Goal: Information Seeking & Learning: Understand process/instructions

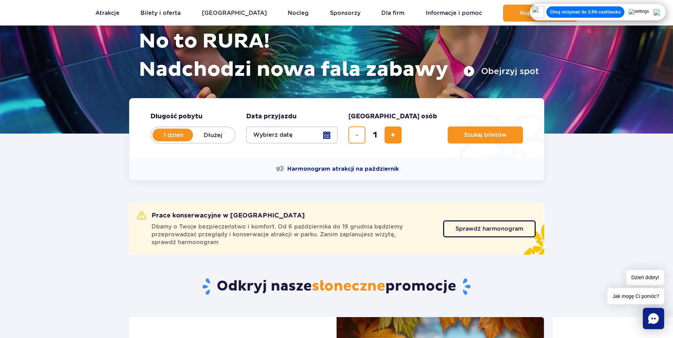
scroll to position [106, 0]
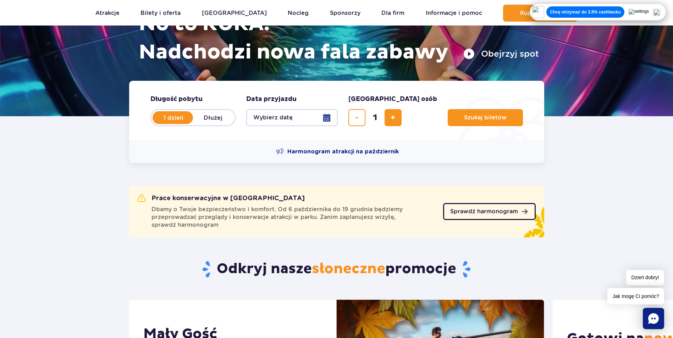
click at [472, 209] on span "Sprawdź harmonogram" at bounding box center [484, 212] width 68 height 6
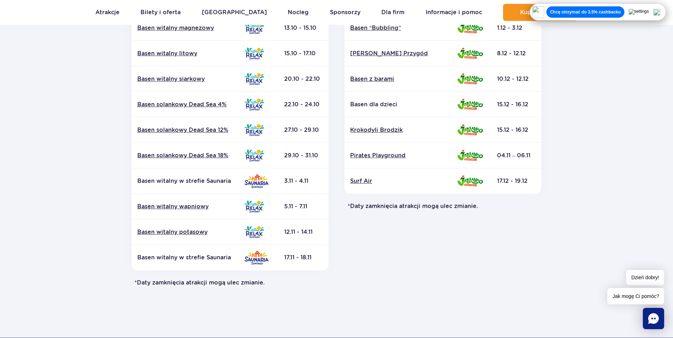
scroll to position [248, 0]
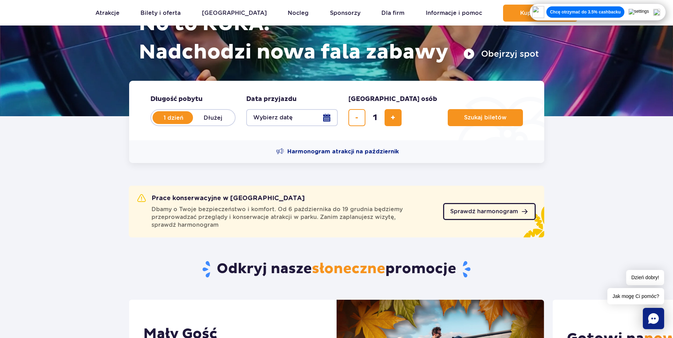
click at [515, 209] on span "Sprawdź harmonogram" at bounding box center [484, 212] width 68 height 6
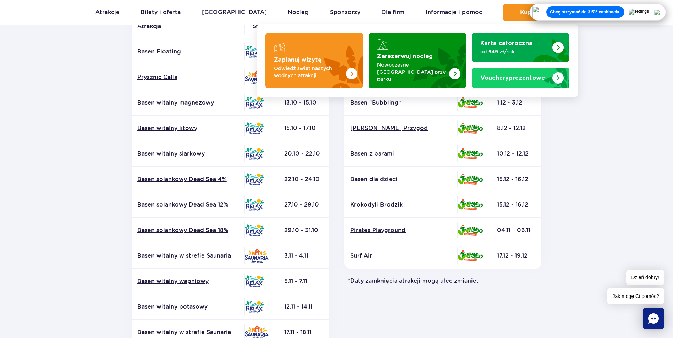
scroll to position [35, 0]
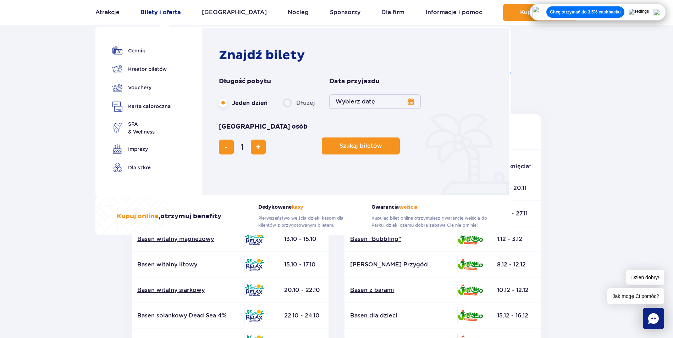
click at [172, 13] on link "Bilety i oferta" at bounding box center [161, 12] width 40 height 17
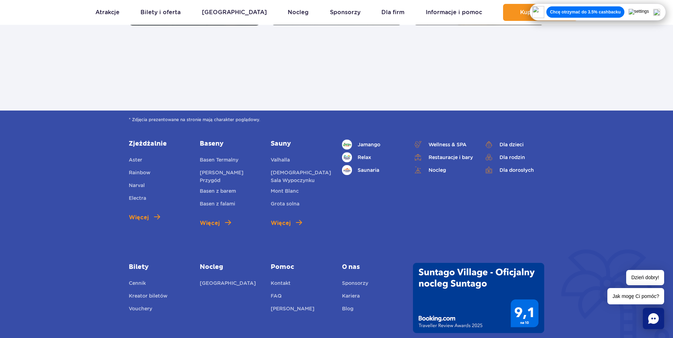
scroll to position [816, 0]
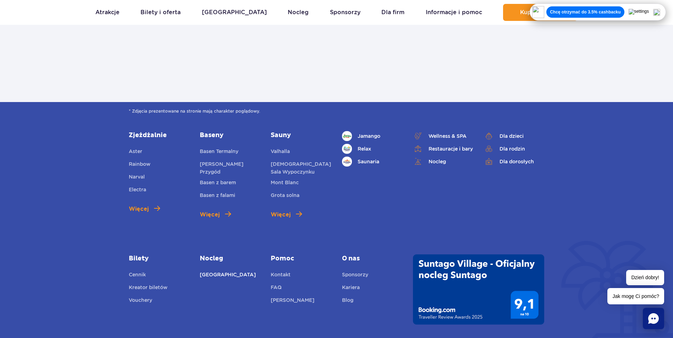
click at [220, 271] on link "Suntago Village" at bounding box center [228, 276] width 56 height 10
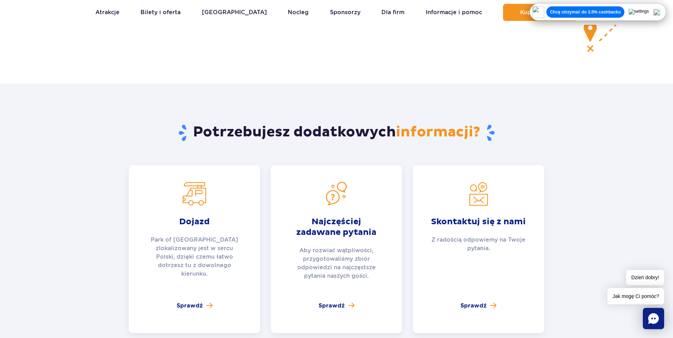
scroll to position [2448, 0]
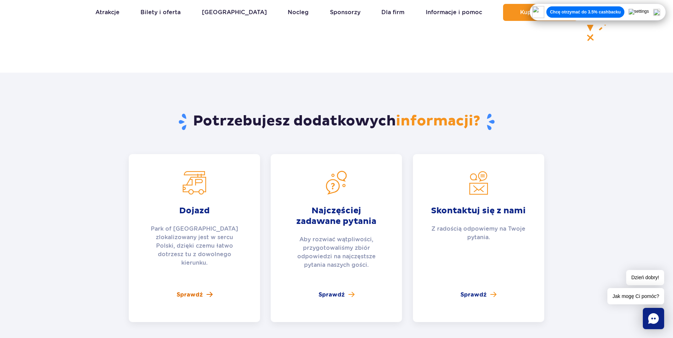
click at [198, 291] on span "Sprawdź" at bounding box center [190, 295] width 26 height 9
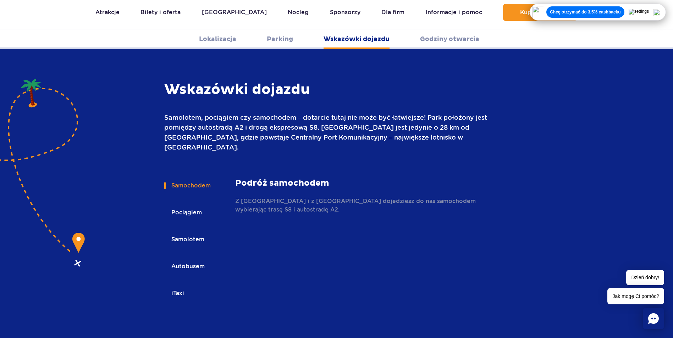
click at [188, 259] on button "Autobusem" at bounding box center [187, 267] width 46 height 16
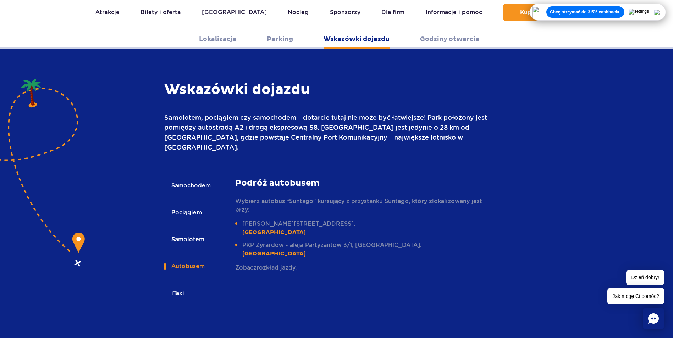
click at [280, 265] on link "rozkład jazdy" at bounding box center [276, 268] width 39 height 7
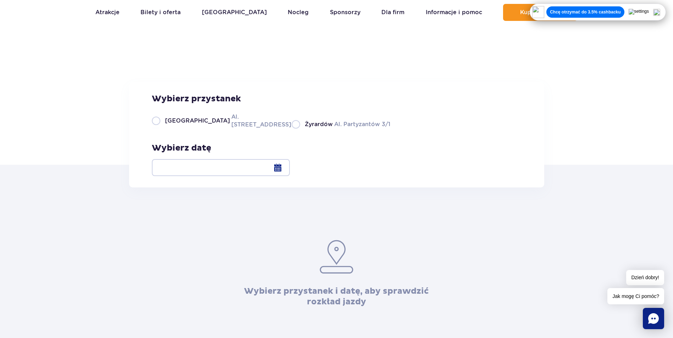
scroll to position [35, 0]
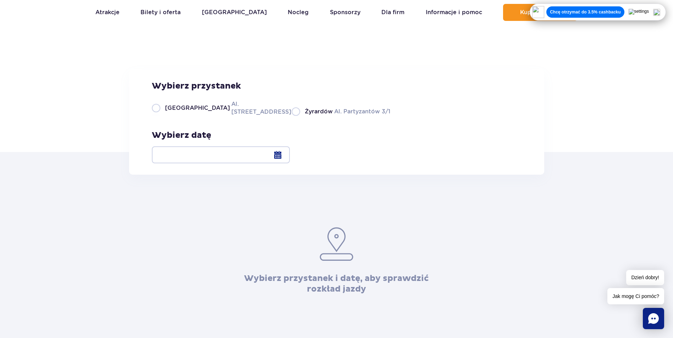
click at [292, 116] on label "Żyrardów Al. Partyzantów 3/1" at bounding box center [341, 111] width 99 height 9
click at [292, 116] on input "Żyrardów Al. Partyzantów 3/1" at bounding box center [296, 115] width 8 height 1
radio input "true"
click at [290, 149] on div at bounding box center [221, 155] width 138 height 17
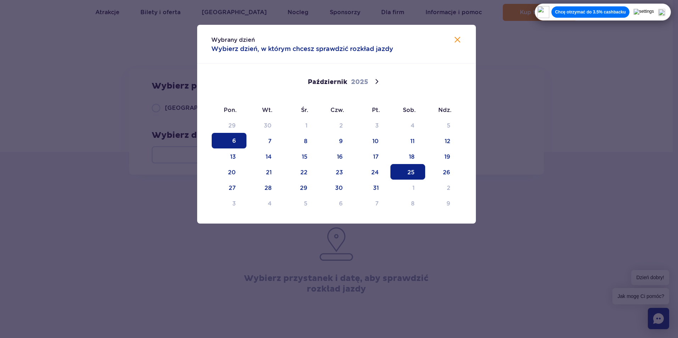
click at [417, 171] on span "25" at bounding box center [408, 172] width 35 height 16
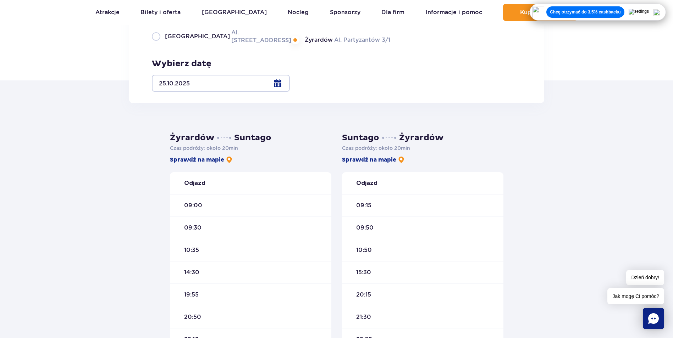
scroll to position [106, 0]
click at [153, 45] on label "Warszawa Al. Jerozolimskie 56" at bounding box center [217, 37] width 131 height 16
click at [153, 45] on input "Warszawa Al. Jerozolimskie 56" at bounding box center [156, 44] width 8 height 1
radio input "true"
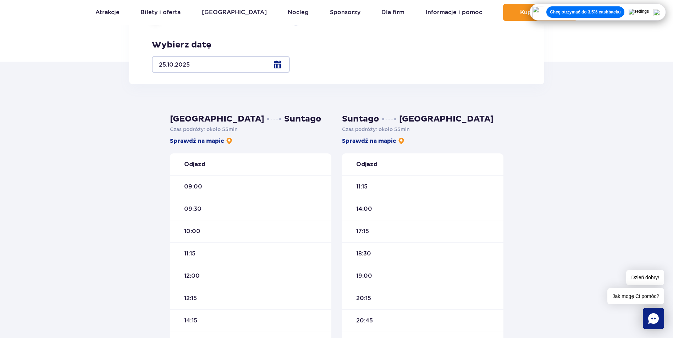
scroll to position [142, 0]
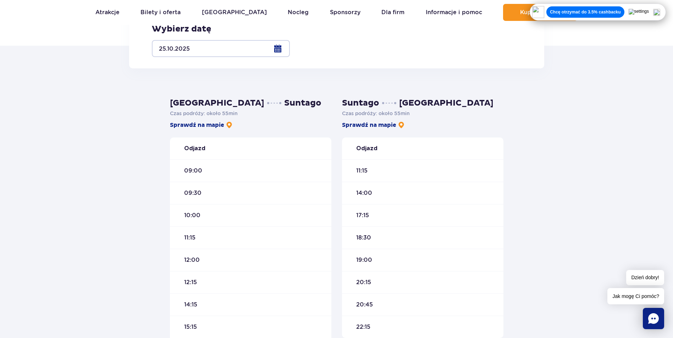
click at [292, 10] on label "Żyrardów Al. Partyzantów 3/1" at bounding box center [341, 5] width 99 height 9
click at [292, 10] on input "Żyrardów Al. Partyzantów 3/1" at bounding box center [296, 8] width 8 height 1
radio input "true"
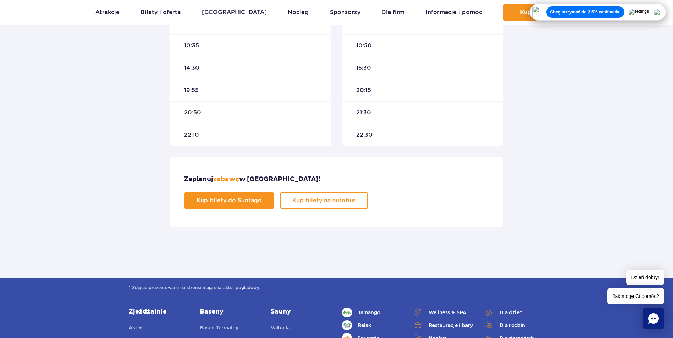
scroll to position [319, 0]
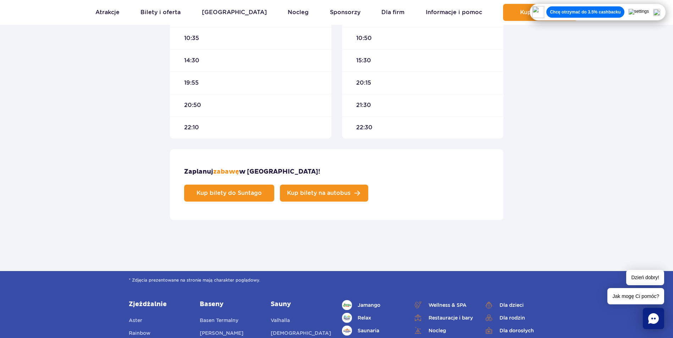
click at [368, 185] on link "Kup bilety na autobus" at bounding box center [324, 193] width 88 height 17
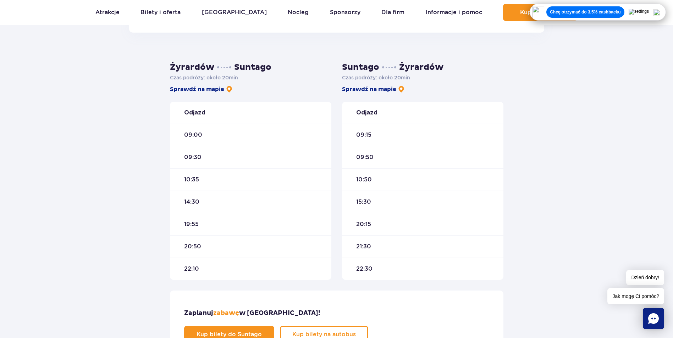
scroll to position [177, 0]
